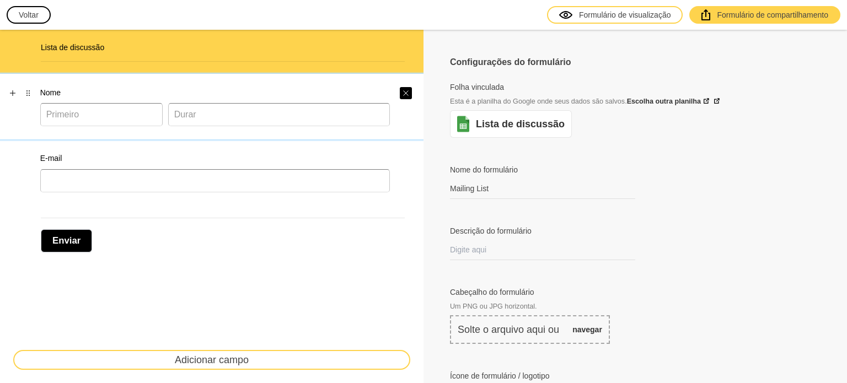
click at [403, 90] on icon "Fechar" at bounding box center [405, 92] width 5 height 5
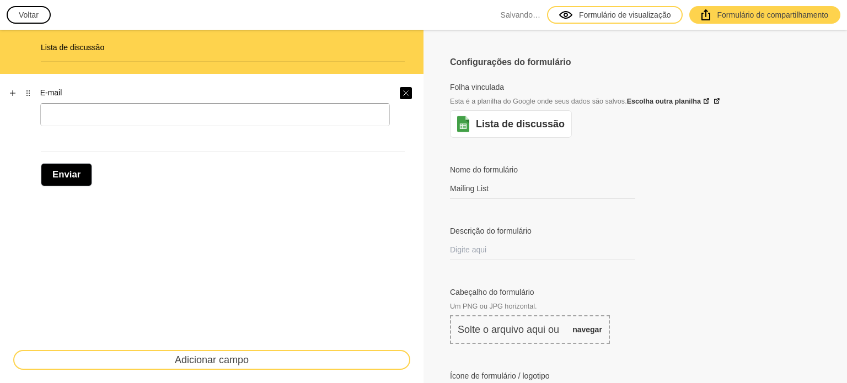
click at [402, 90] on icon "Fechar" at bounding box center [405, 93] width 7 height 7
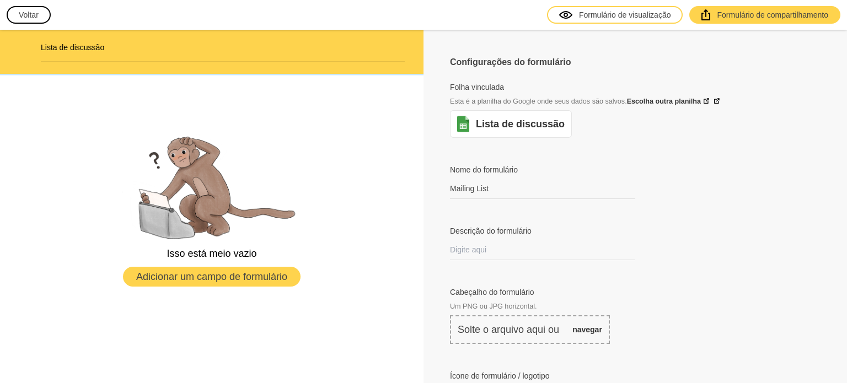
click at [170, 48] on h2 "Lista de discussão" at bounding box center [223, 47] width 364 height 11
click at [497, 188] on input "Mailing List" at bounding box center [542, 189] width 185 height 20
click at [504, 179] on input "Mailing List" at bounding box center [542, 189] width 185 height 20
paste input "Landing Page - rid #190660"
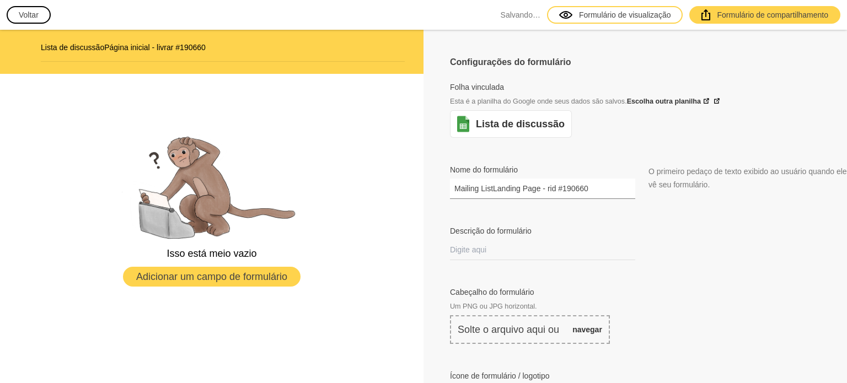
paste input "text"
type input "Landing Page - rid #190660"
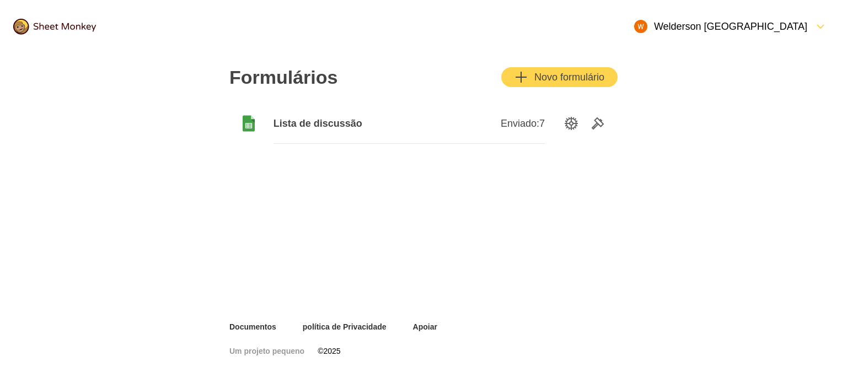
click at [326, 127] on font "Lista de discussão" at bounding box center [317, 123] width 89 height 11
click at [571, 125] on icon "Opções de configuração" at bounding box center [570, 123] width 13 height 13
click at [593, 118] on icon "Ferramentas" at bounding box center [597, 123] width 13 height 13
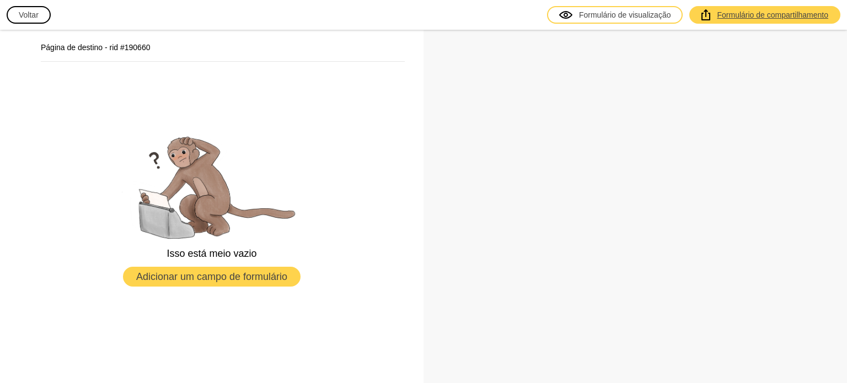
click at [781, 10] on font "Formulário de compartilhamento" at bounding box center [771, 14] width 111 height 9
click at [230, 276] on font "Adicionar um campo de formulário" at bounding box center [211, 276] width 151 height 11
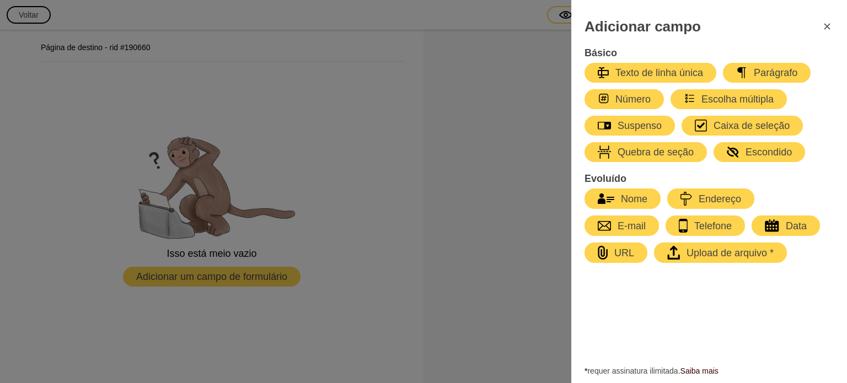
click at [624, 196] on font "Nome" at bounding box center [634, 198] width 26 height 11
select select "large"
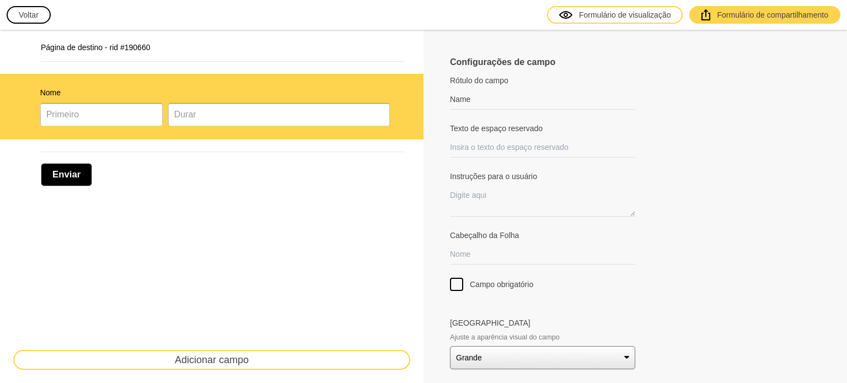
click at [214, 358] on font "Adicionar campo" at bounding box center [212, 359] width 74 height 11
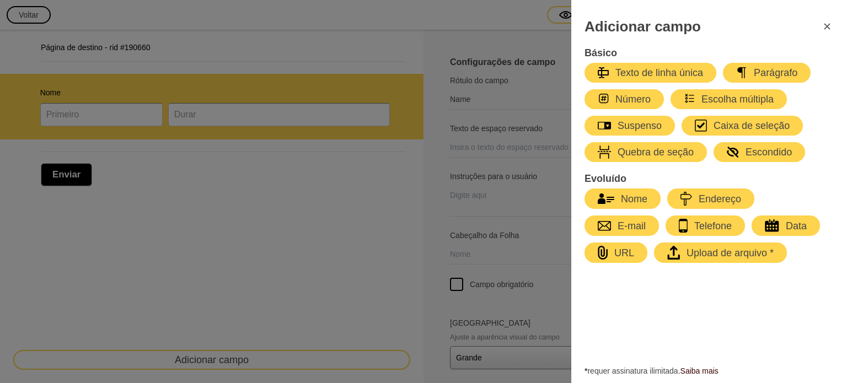
click at [615, 219] on div "button" at bounding box center [614, 225] width 7 height 13
type input "Email"
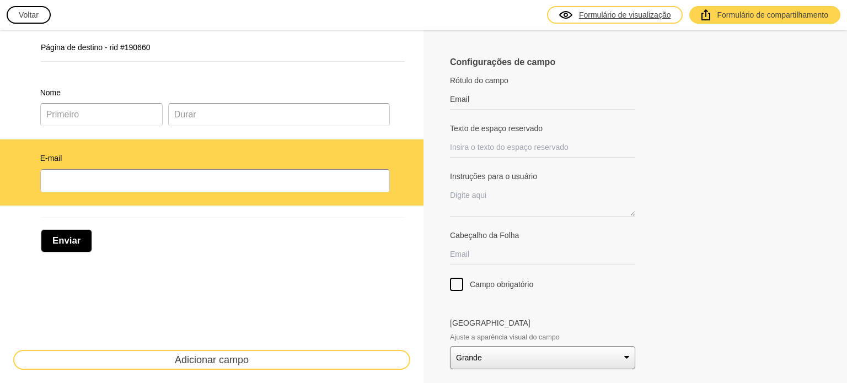
click at [634, 16] on font "Formulário de visualização" at bounding box center [625, 14] width 92 height 9
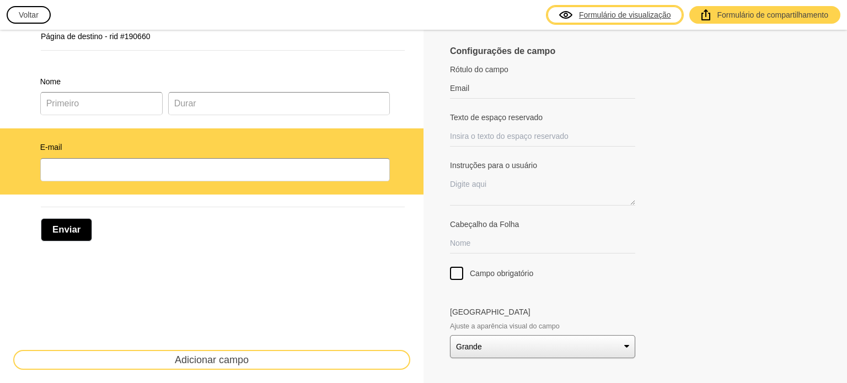
click at [617, 345] on select "Pequeno Médio Grande" at bounding box center [542, 346] width 185 height 23
click at [679, 324] on div "Tamanho do campo Ajuste a aparência visual do campo Pequeno Médio Grande" at bounding box center [635, 332] width 370 height 52
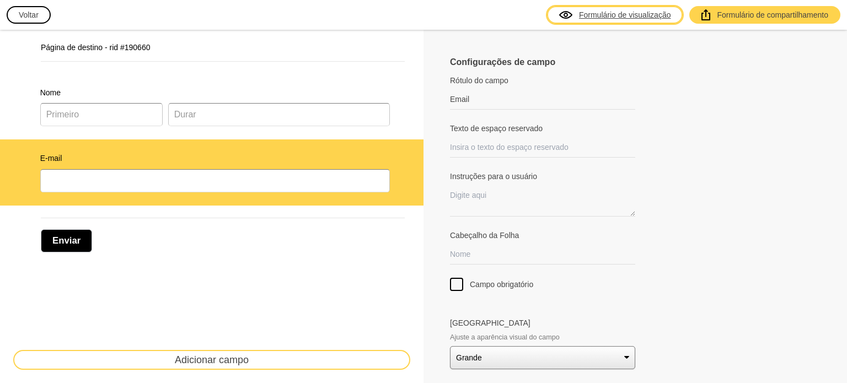
click at [57, 40] on div "Página de destino - rid #190660" at bounding box center [211, 51] width 397 height 31
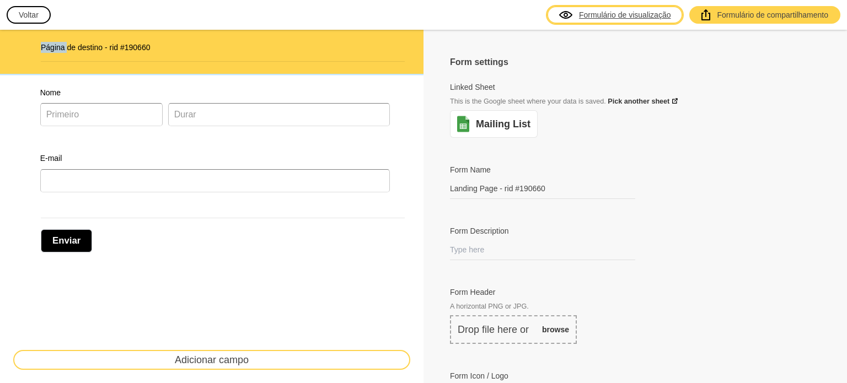
click at [57, 40] on div "Página de destino - rid #190660" at bounding box center [211, 51] width 397 height 31
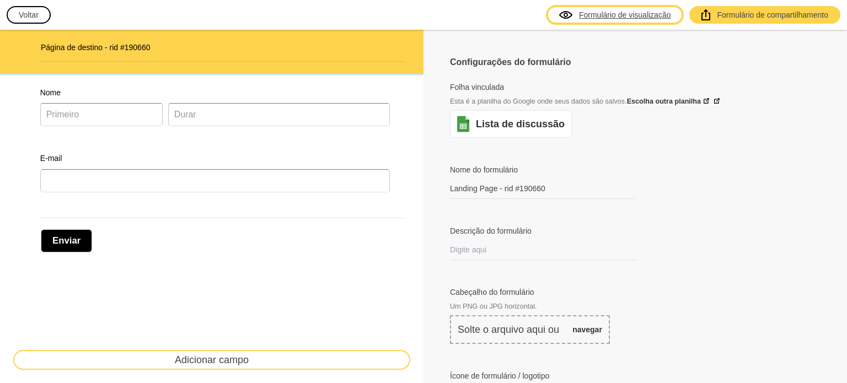
click at [187, 33] on div "Página de destino - rid #190660" at bounding box center [211, 52] width 423 height 44
click at [512, 126] on font "Lista de discussão" at bounding box center [520, 123] width 89 height 11
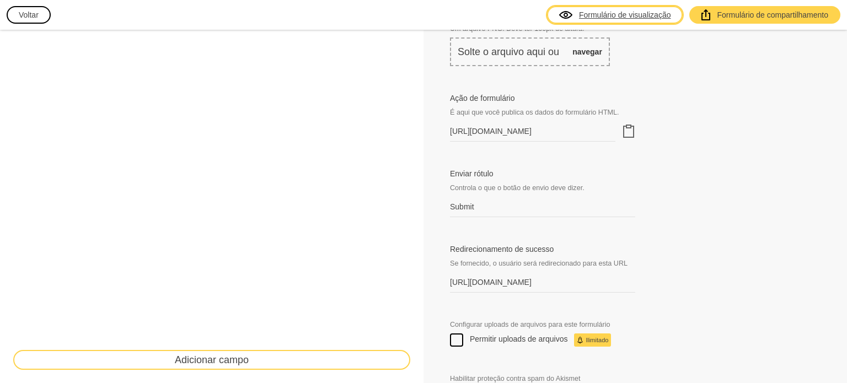
scroll to position [386, 0]
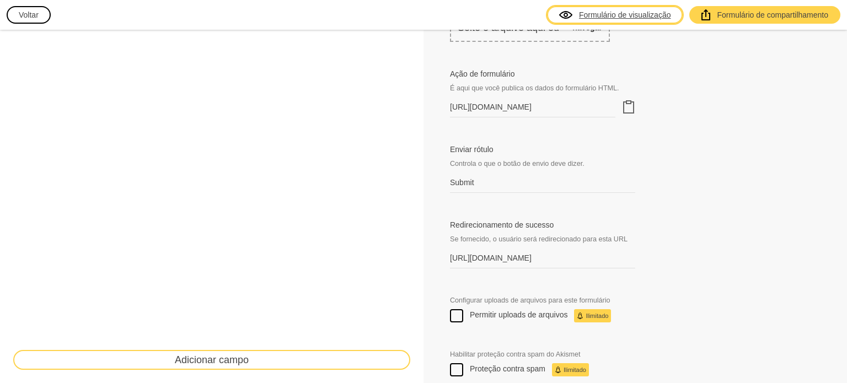
click at [622, 107] on icon "Área de transferência" at bounding box center [628, 106] width 13 height 13
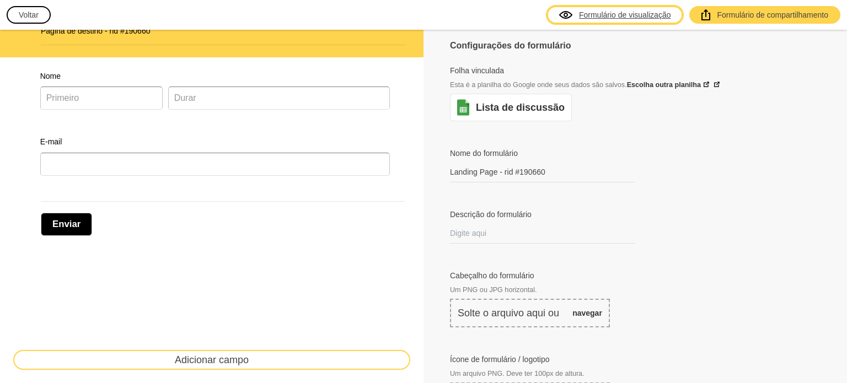
scroll to position [0, 0]
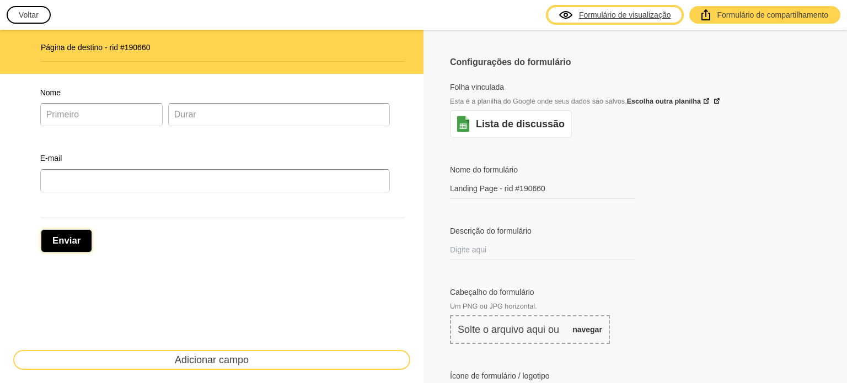
click at [69, 240] on font "Enviar" at bounding box center [66, 240] width 28 height 10
click at [126, 163] on div "E-mail" at bounding box center [215, 173] width 350 height 40
select select "large"
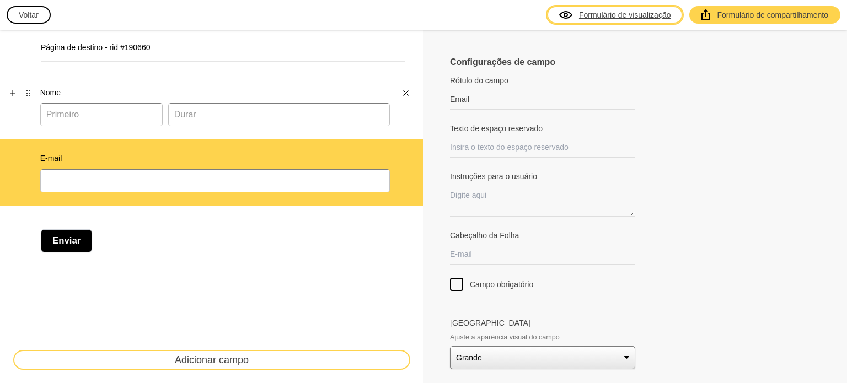
click at [363, 77] on div "Nome" at bounding box center [211, 107] width 423 height 66
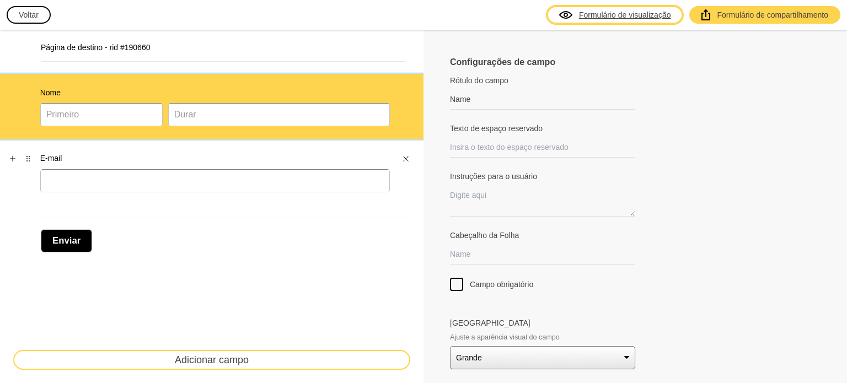
click at [337, 157] on label "E-mail" at bounding box center [215, 158] width 350 height 11
type input "Email"
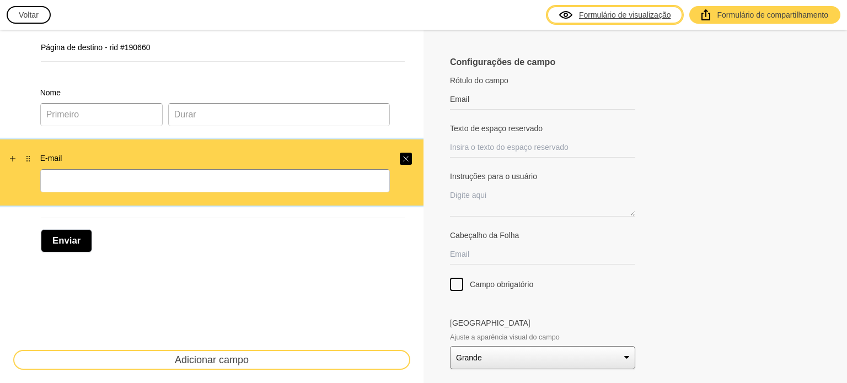
click at [404, 159] on icon "Fechar" at bounding box center [405, 158] width 7 height 7
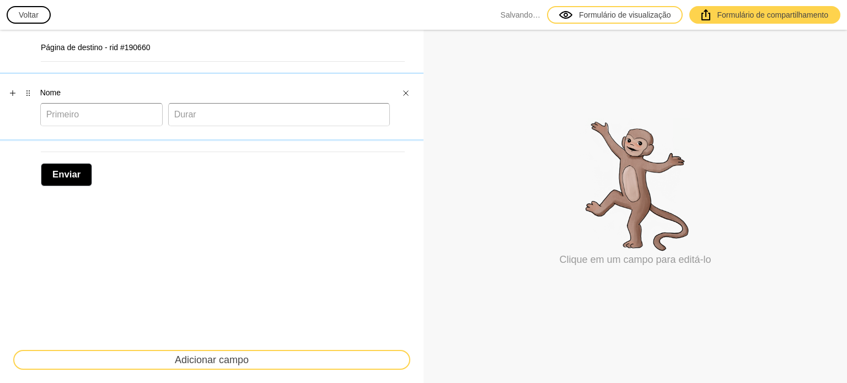
click at [365, 89] on label "Nome" at bounding box center [215, 92] width 350 height 11
select select "large"
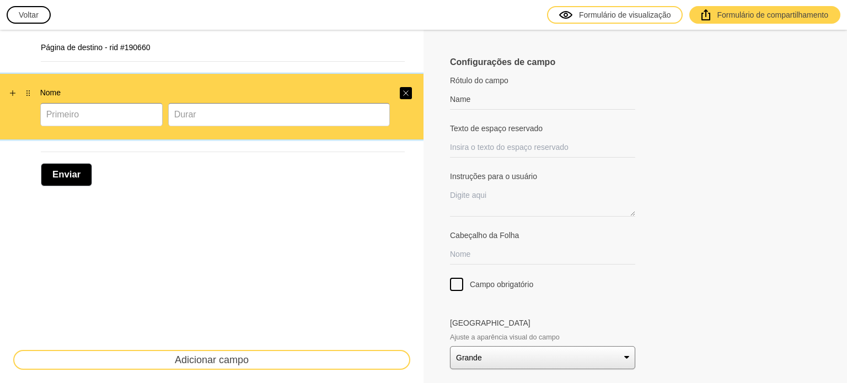
click at [403, 90] on icon "Fechar" at bounding box center [405, 93] width 7 height 7
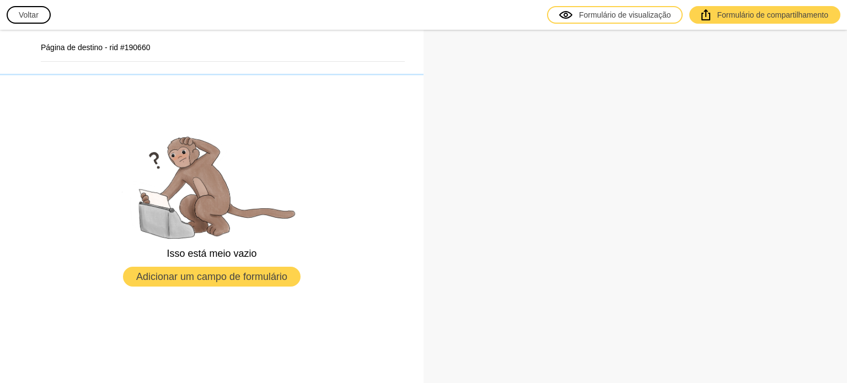
click at [319, 53] on div "Página de destino - rid #190660" at bounding box center [223, 52] width 364 height 20
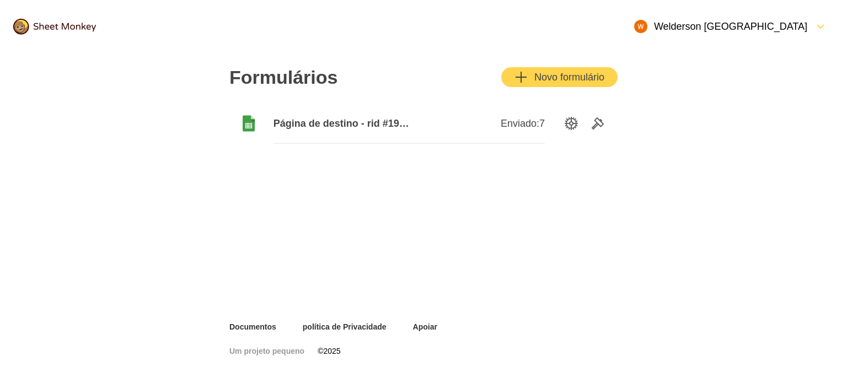
click at [332, 118] on font "Página de destino - rid #190660" at bounding box center [347, 123] width 148 height 11
